Goal: Task Accomplishment & Management: Manage account settings

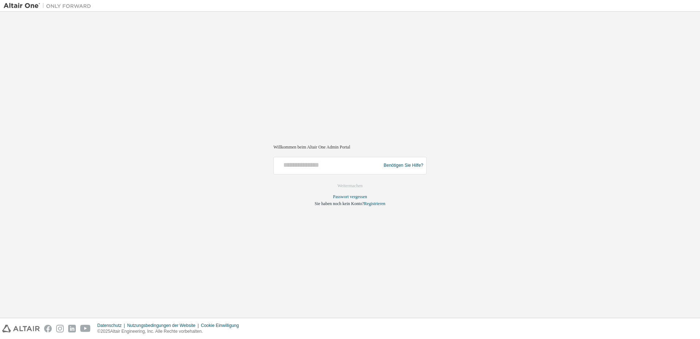
click at [316, 169] on div at bounding box center [328, 166] width 103 height 14
click at [314, 164] on input "text" at bounding box center [328, 164] width 103 height 11
type input "**********"
click at [346, 186] on font "Weitermachen" at bounding box center [350, 185] width 25 height 5
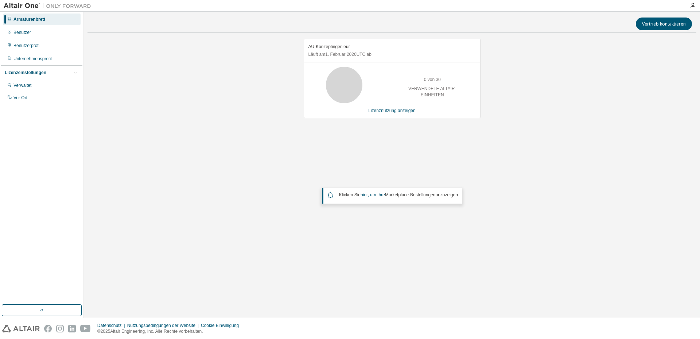
click at [328, 196] on icon at bounding box center [330, 194] width 5 height 5
click at [322, 195] on div "Klicken Sie hier, um Ihre Marketplace-Bestellungen anzuzeigen" at bounding box center [392, 195] width 140 height 15
click at [378, 196] on font "hier, um Ihre" at bounding box center [373, 194] width 24 height 5
click at [22, 32] on font "Benutzer" at bounding box center [21, 32] width 17 height 5
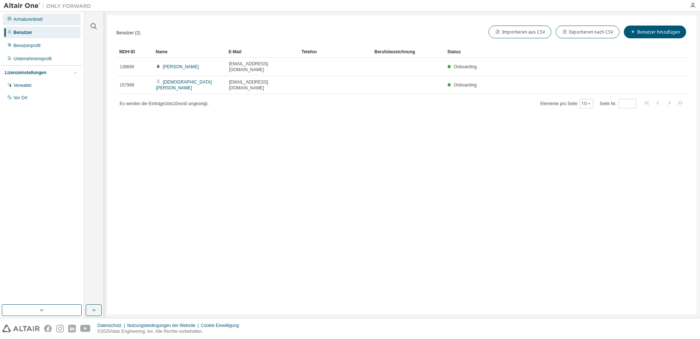
click at [20, 20] on font "Armaturenbrett" at bounding box center [27, 19] width 29 height 5
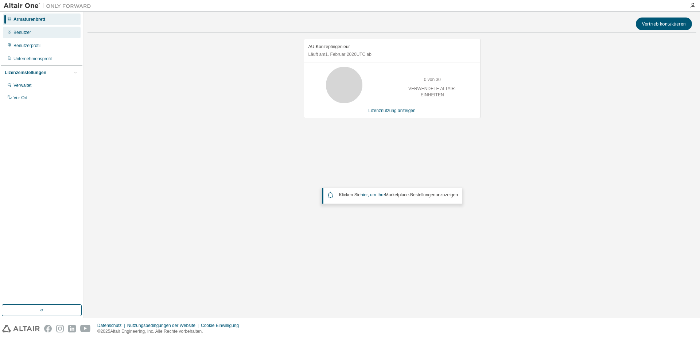
click at [19, 32] on font "Benutzer" at bounding box center [21, 32] width 17 height 5
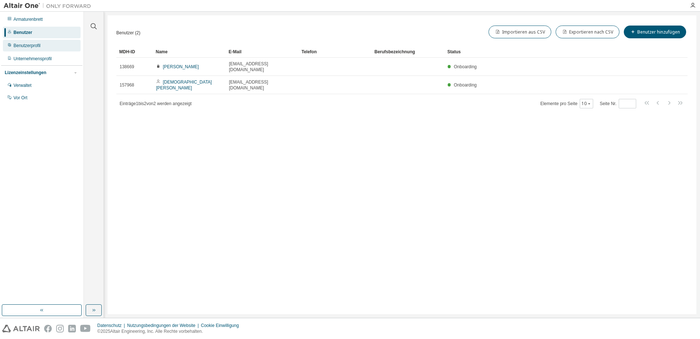
click at [25, 48] on font "Benutzerprofil" at bounding box center [26, 45] width 27 height 5
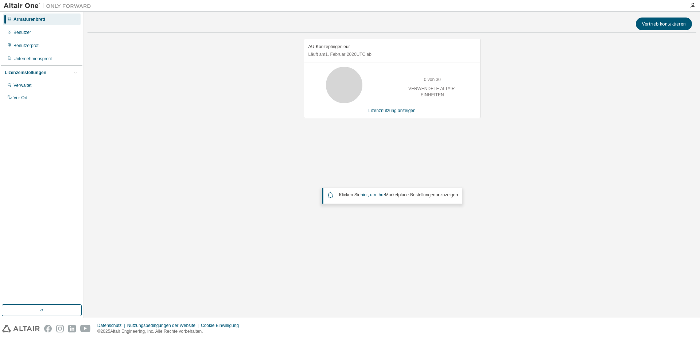
click at [15, 18] on font "Armaturenbrett" at bounding box center [29, 19] width 32 height 5
click at [396, 110] on font "Lizenznutzung anzeigen" at bounding box center [391, 110] width 47 height 5
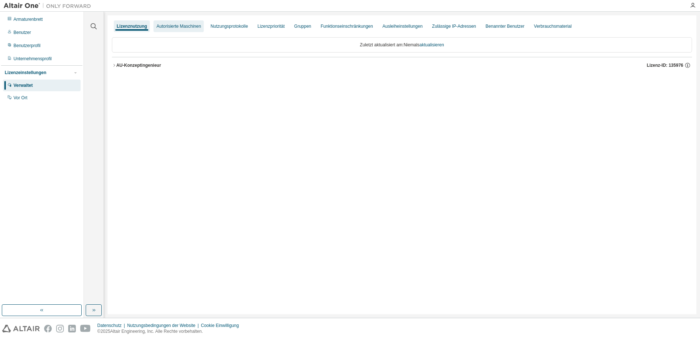
click at [181, 29] on div "Autorisierte Maschinen" at bounding box center [178, 26] width 50 height 12
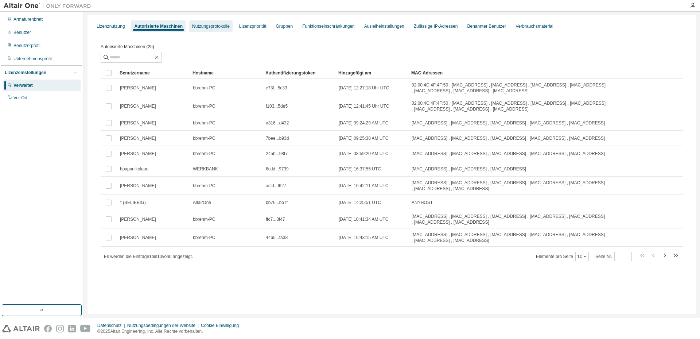
click at [208, 31] on div "Nutzungsprotokolle" at bounding box center [210, 26] width 43 height 12
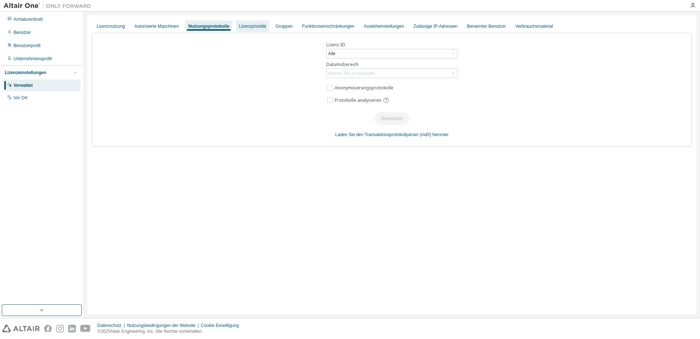
click at [249, 30] on div "Lizenzpriorität" at bounding box center [252, 26] width 33 height 12
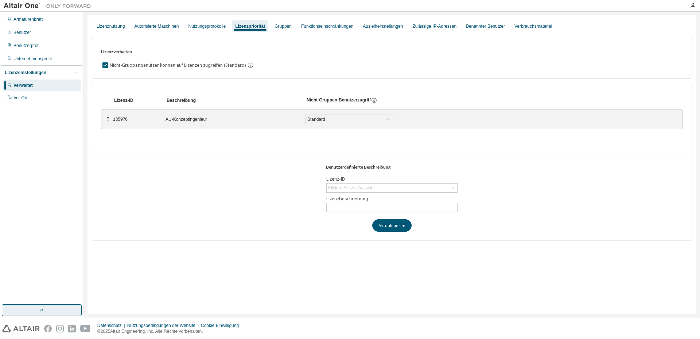
click at [43, 312] on icon "button" at bounding box center [42, 310] width 6 height 6
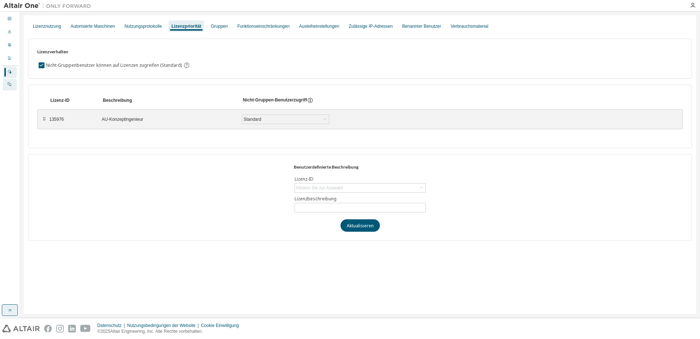
click at [9, 85] on icon at bounding box center [9, 84] width 4 height 4
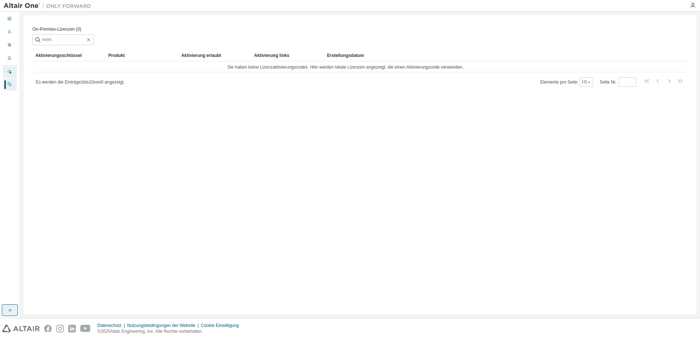
click at [8, 70] on icon at bounding box center [9, 71] width 4 height 4
